Goal: Task Accomplishment & Management: Manage account settings

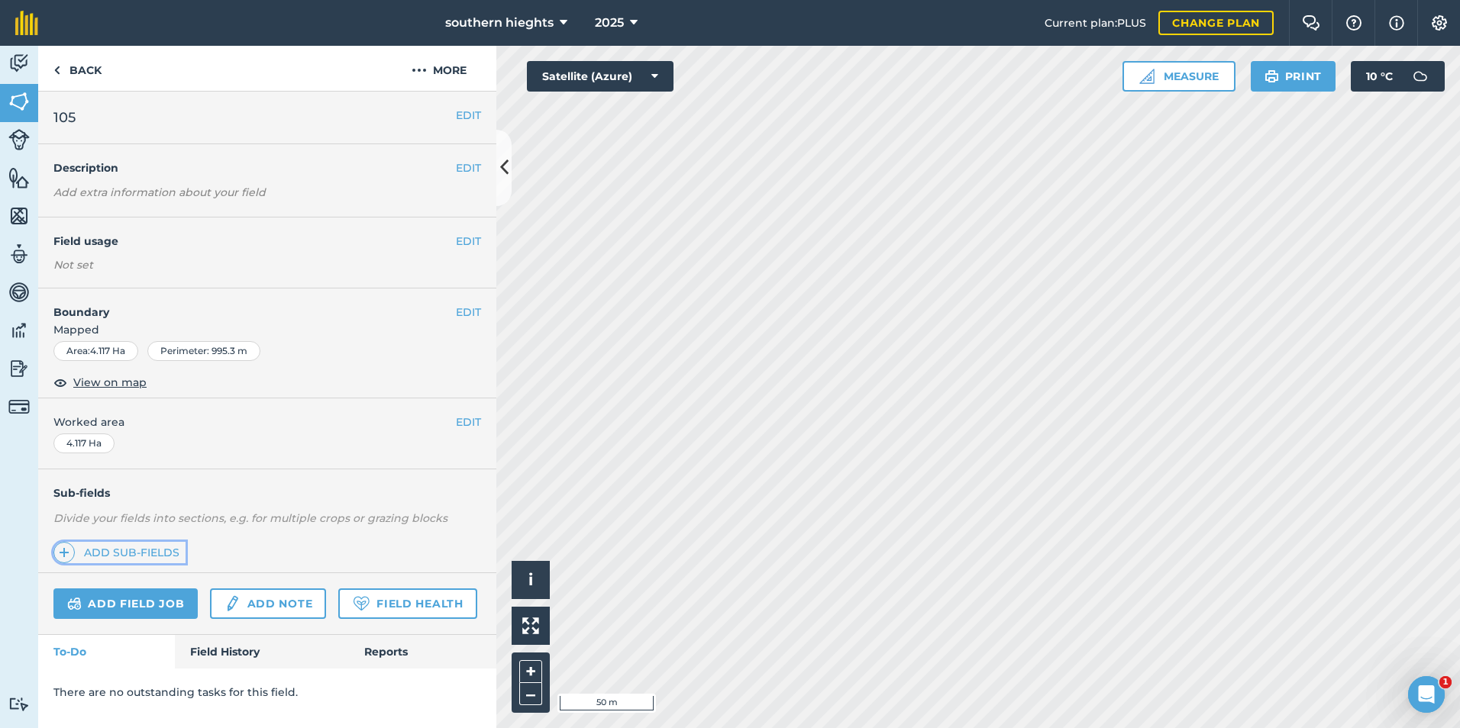
click at [152, 546] on link "Add sub-fields" at bounding box center [119, 552] width 132 height 21
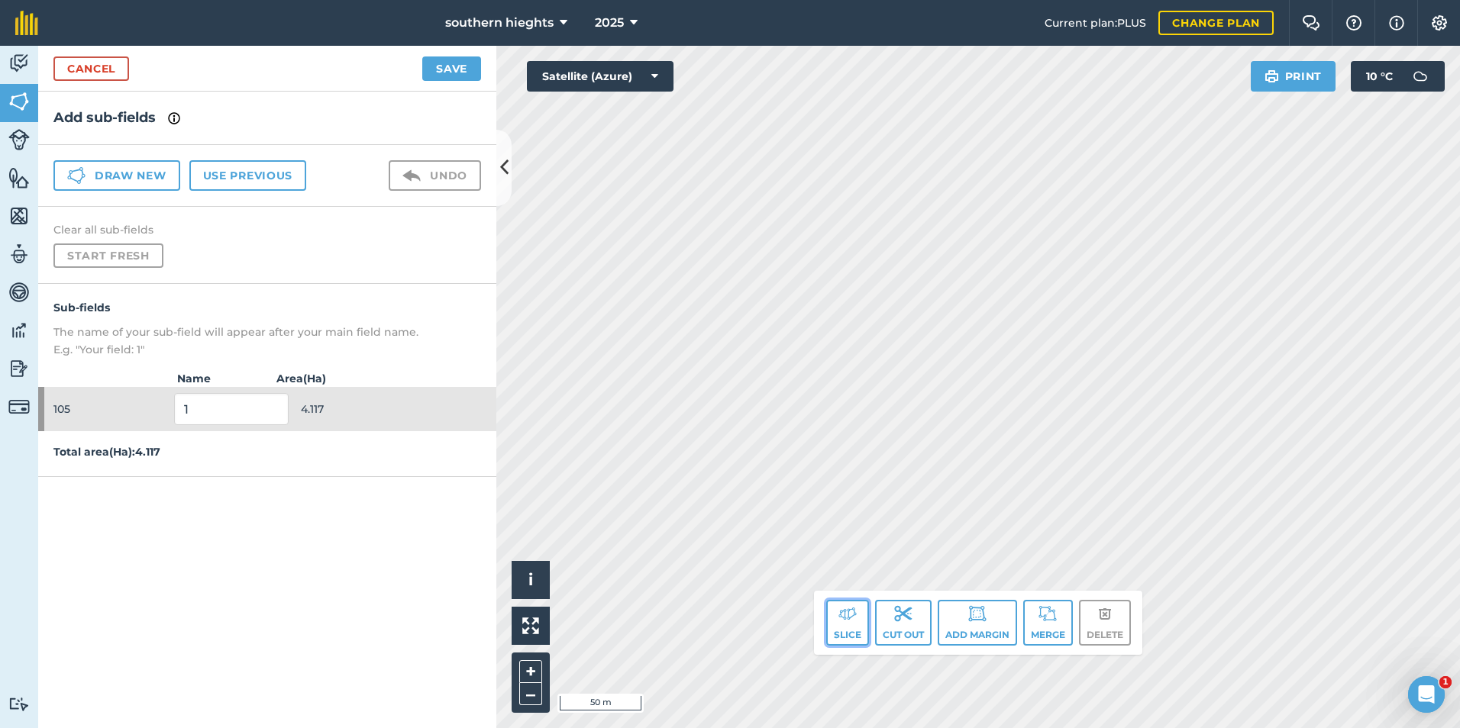
click at [844, 628] on button "Slice" at bounding box center [847, 623] width 43 height 46
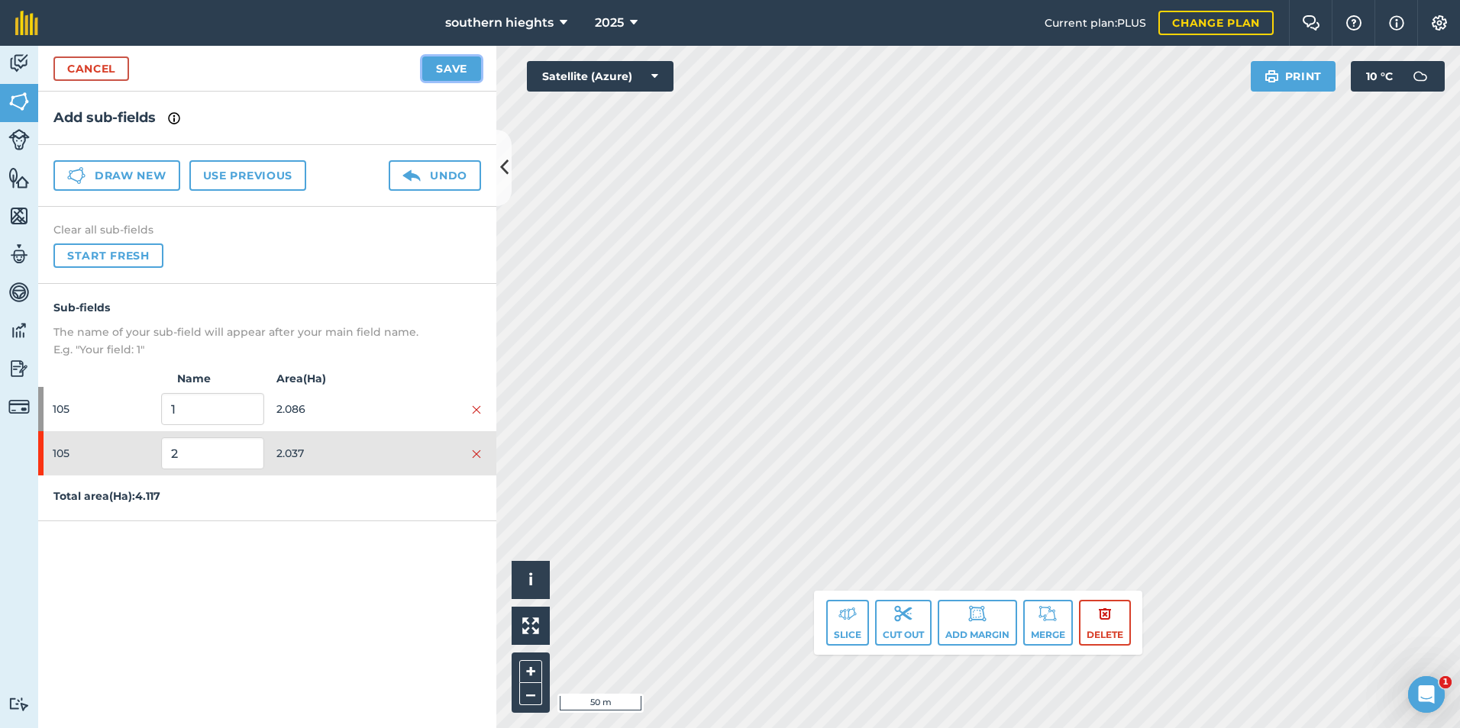
click at [437, 63] on button "Save" at bounding box center [451, 68] width 59 height 24
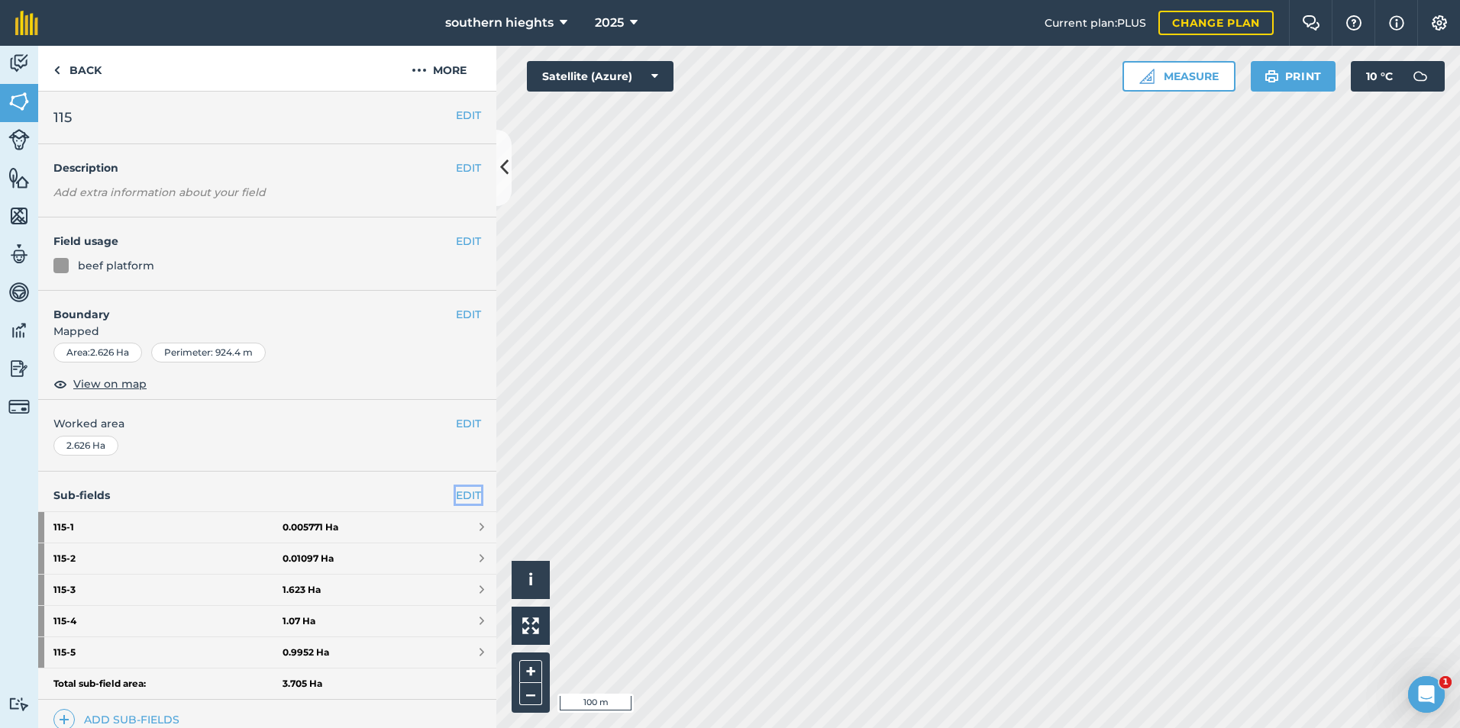
click at [456, 487] on link "EDIT" at bounding box center [468, 495] width 25 height 17
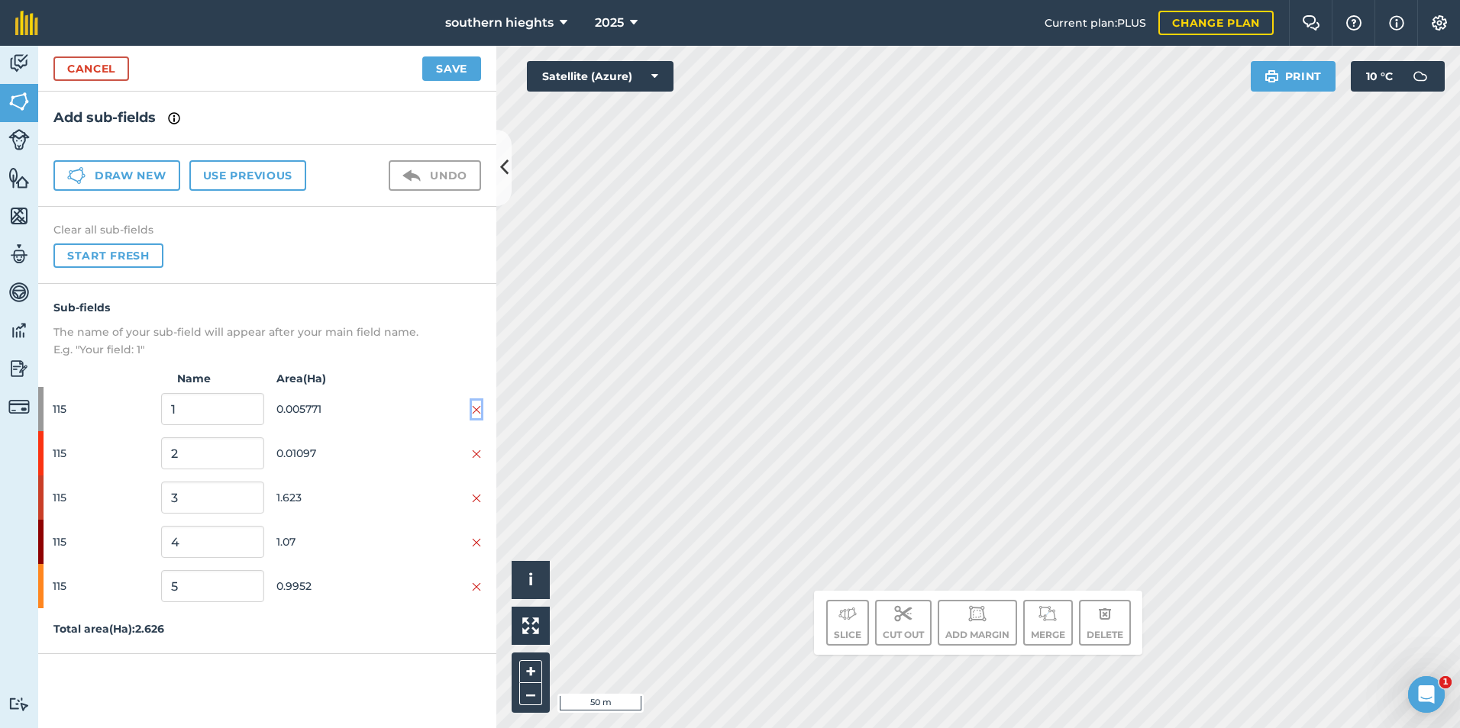
click at [476, 405] on img at bounding box center [476, 410] width 9 height 12
click at [475, 405] on img at bounding box center [476, 410] width 9 height 12
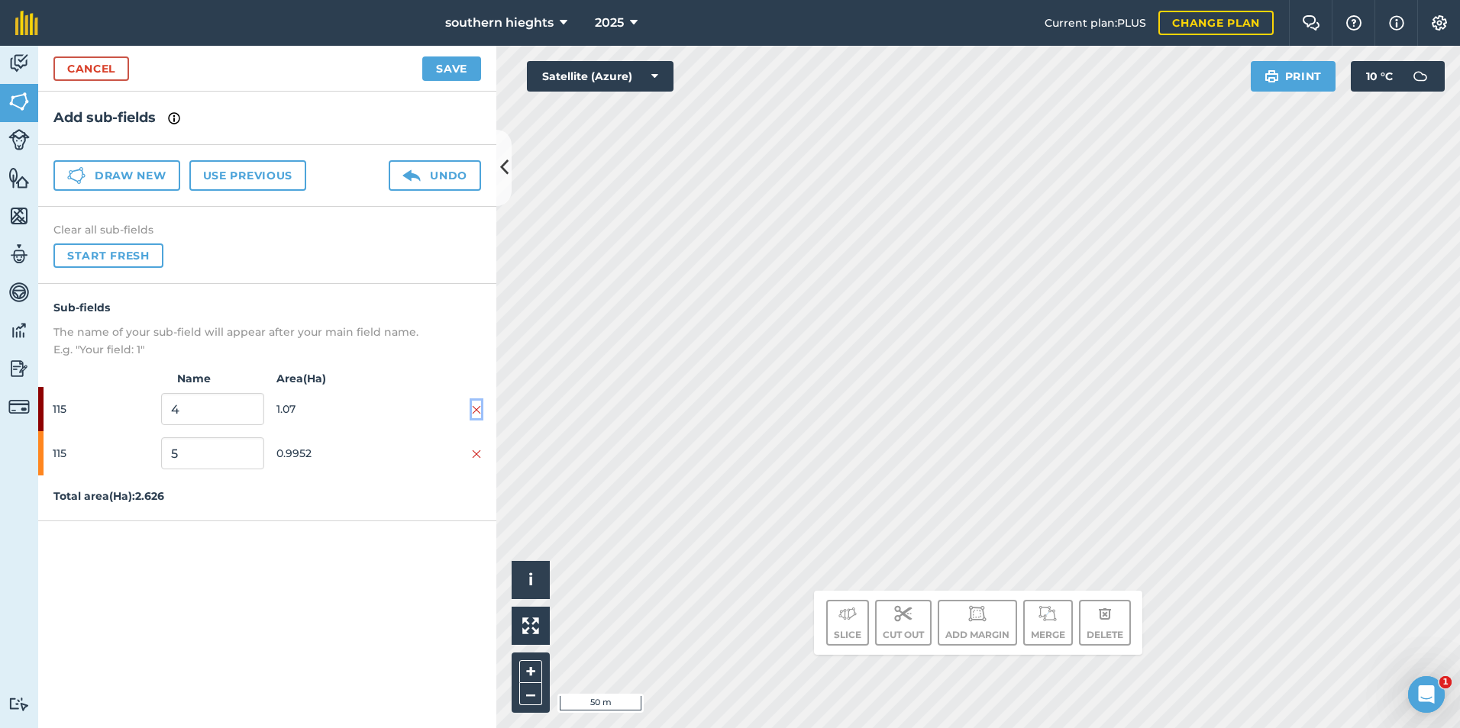
click at [475, 405] on img at bounding box center [476, 410] width 9 height 12
click at [465, 70] on button "Save" at bounding box center [451, 68] width 59 height 24
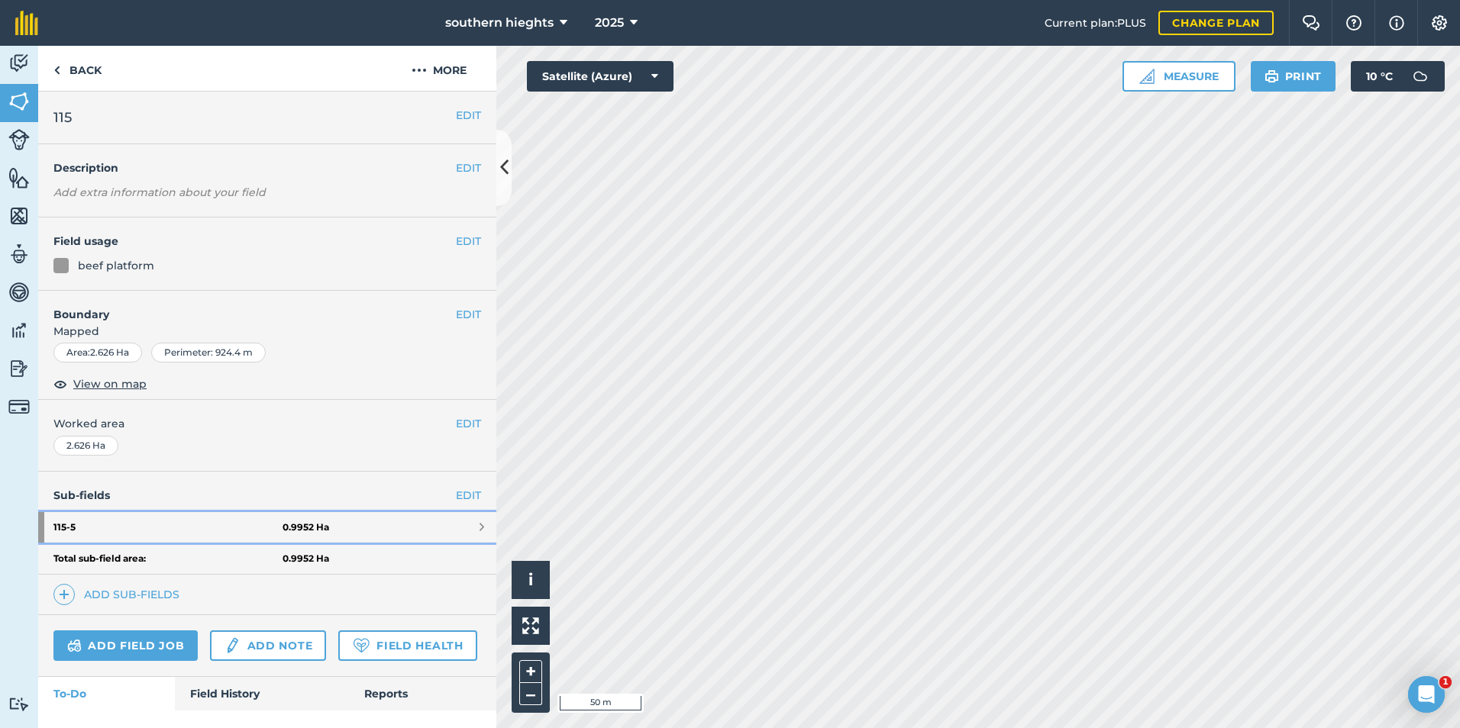
click at [314, 530] on strong "0.9952 Ha" at bounding box center [305, 527] width 47 height 12
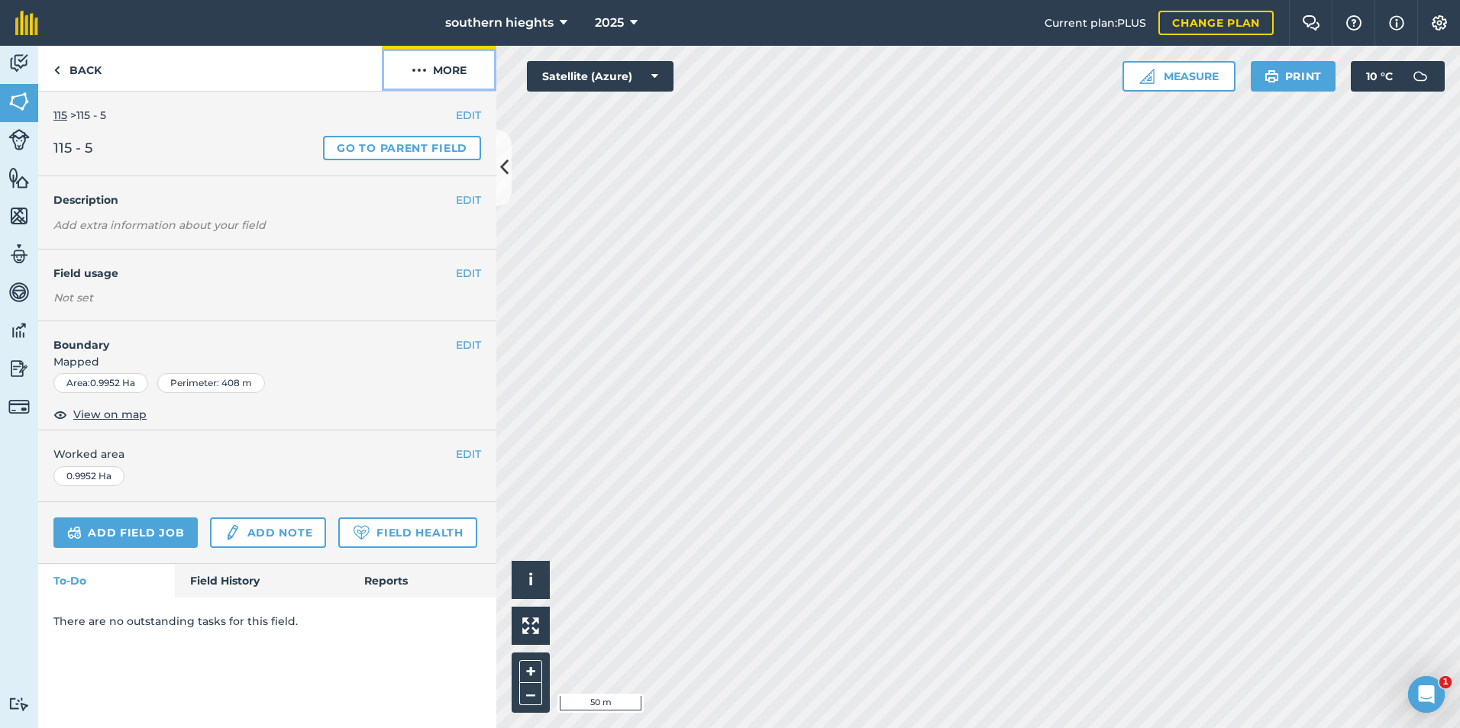
click at [473, 59] on button "More" at bounding box center [439, 68] width 115 height 45
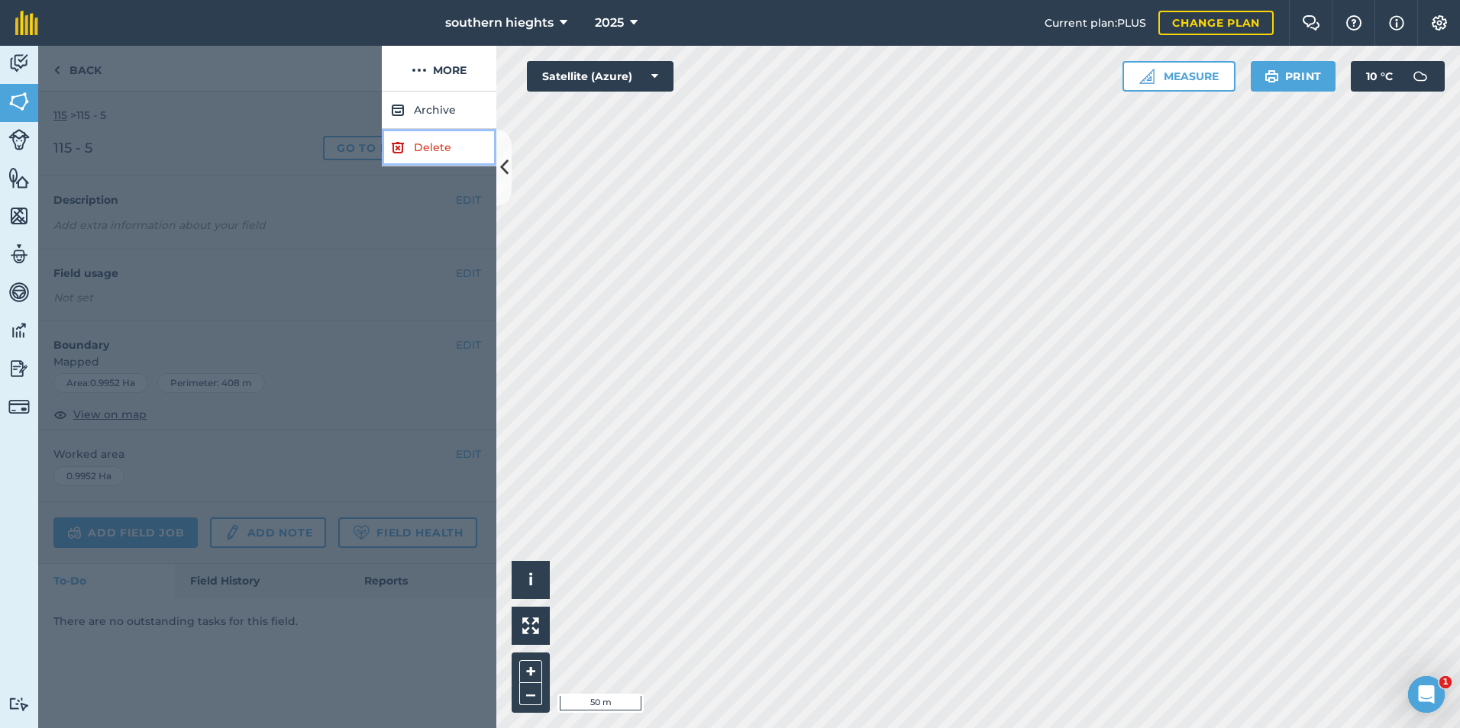
click at [428, 144] on link "Delete" at bounding box center [439, 147] width 115 height 37
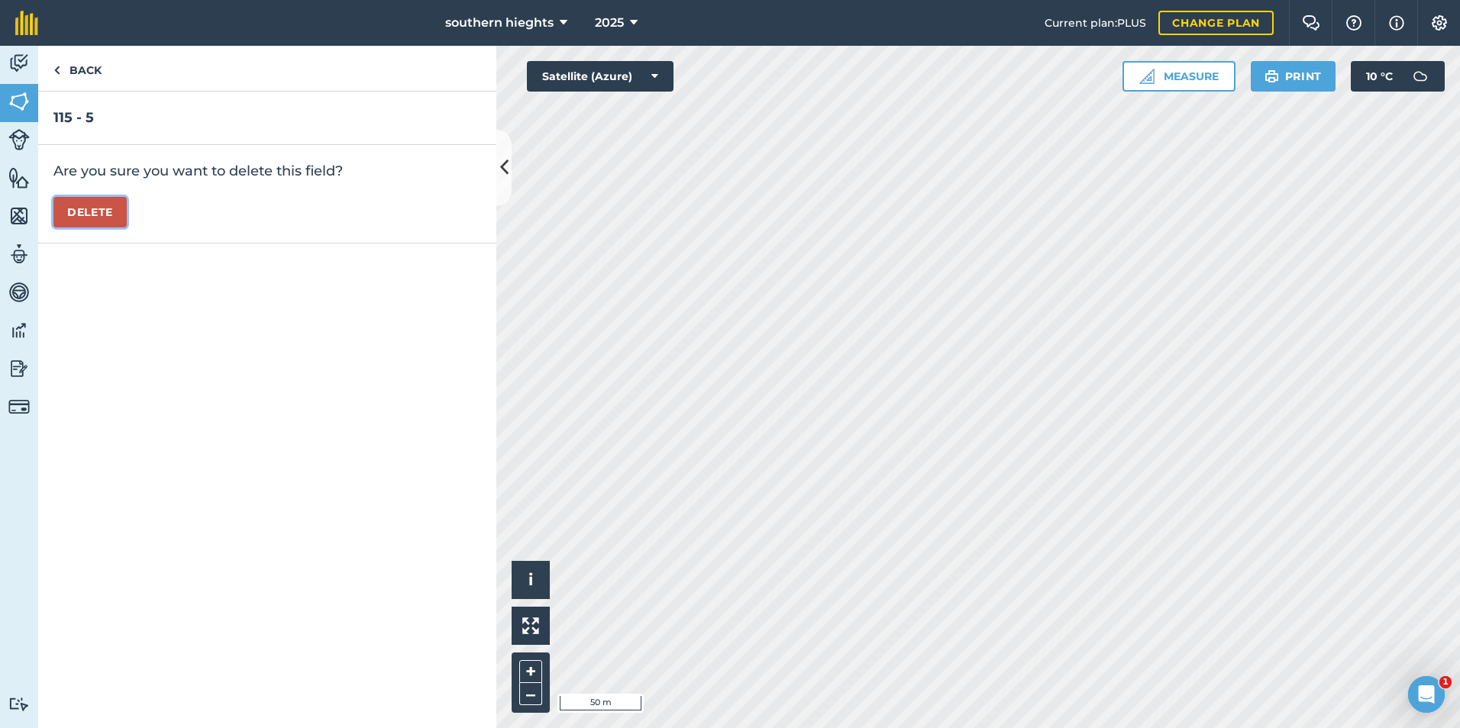
click at [99, 215] on button "Delete" at bounding box center [89, 212] width 73 height 31
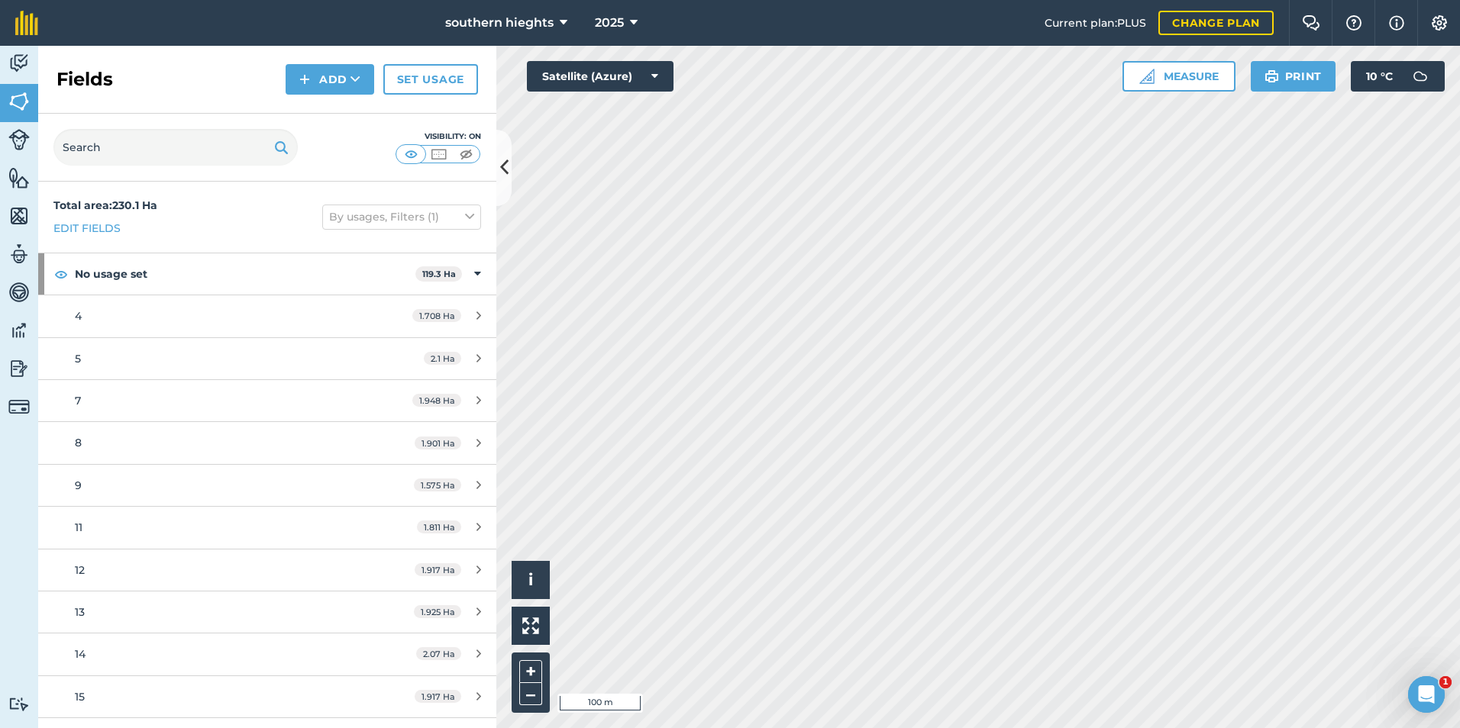
click at [324, 132] on div "Activity Fields Livestock Features Maps Team Vehicles Data Reporting Billing Tu…" at bounding box center [730, 387] width 1460 height 683
